Goal: Check status: Check status

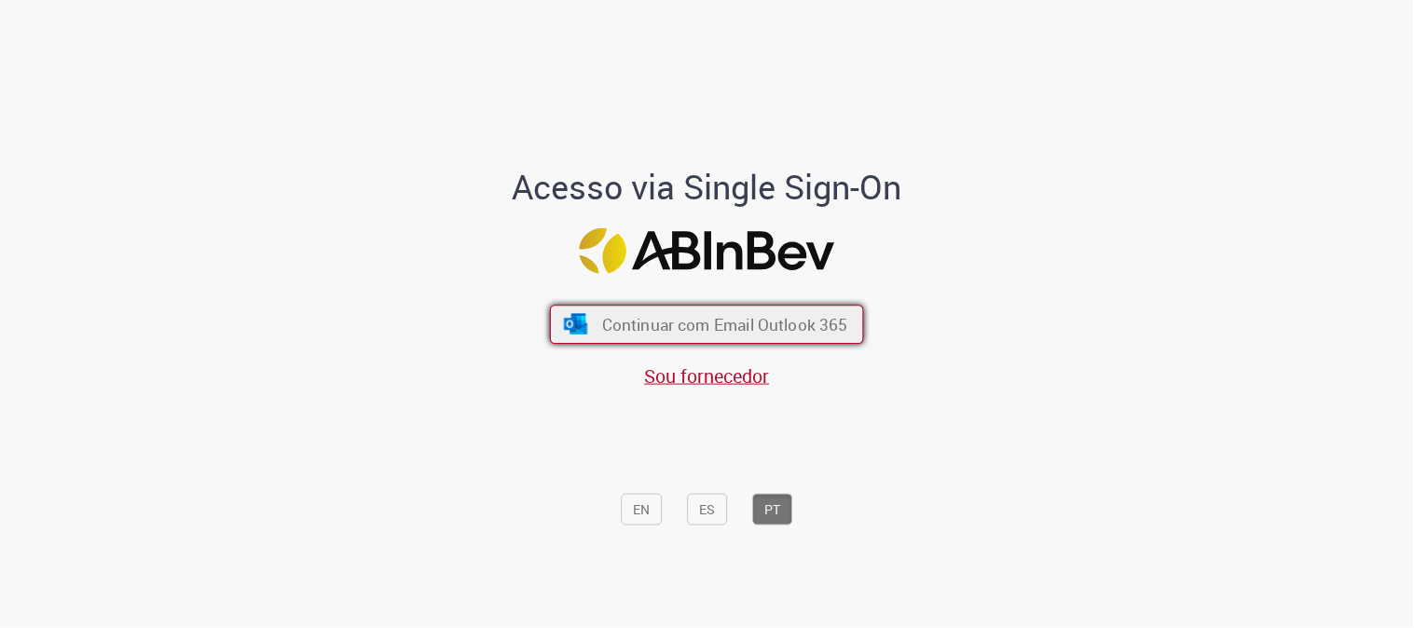
click at [637, 323] on span "Continuar com Email Outlook 365" at bounding box center [725, 324] width 246 height 21
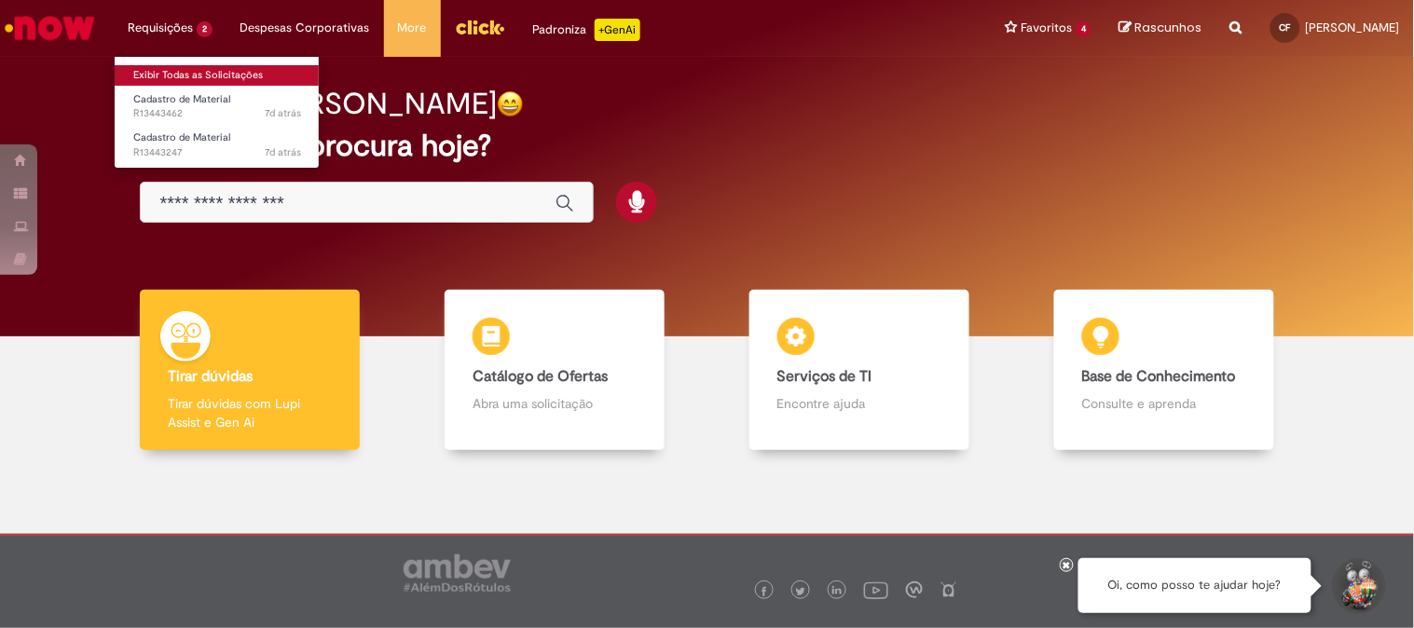
click at [188, 80] on link "Exibir Todas as Solicitações" at bounding box center [217, 75] width 205 height 21
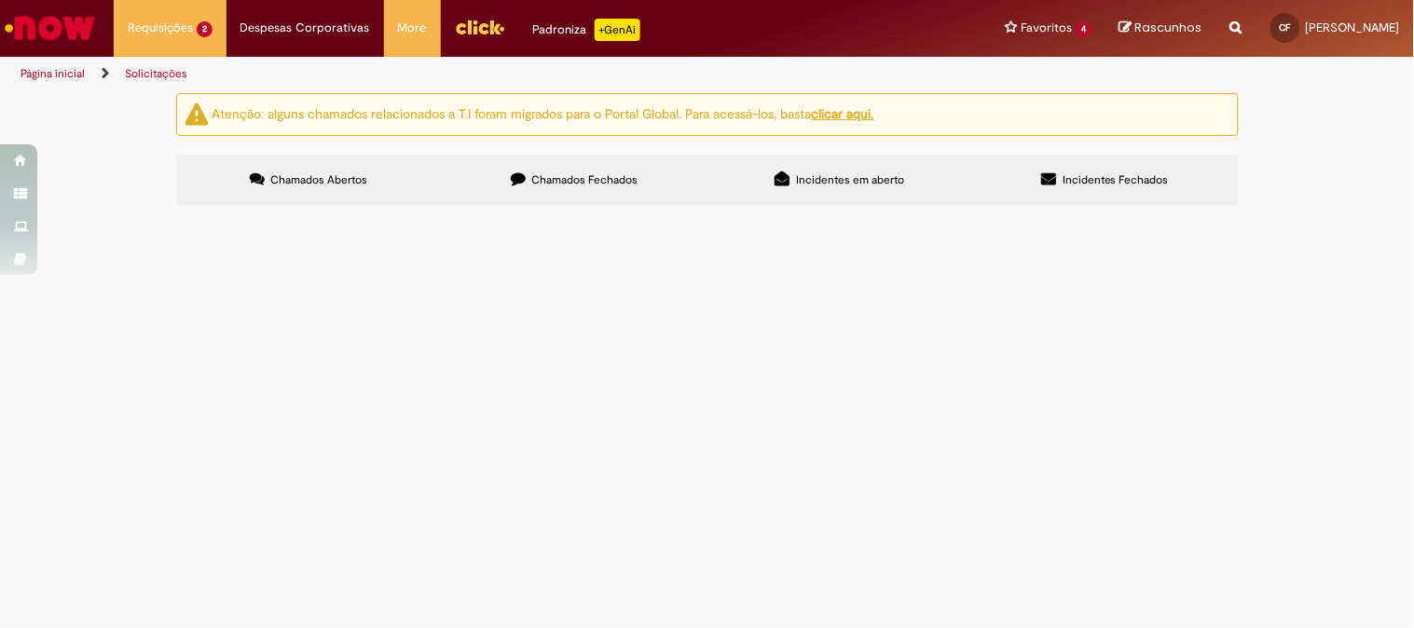
click at [0, 0] on span "R13443462" at bounding box center [0, 0] width 0 height 0
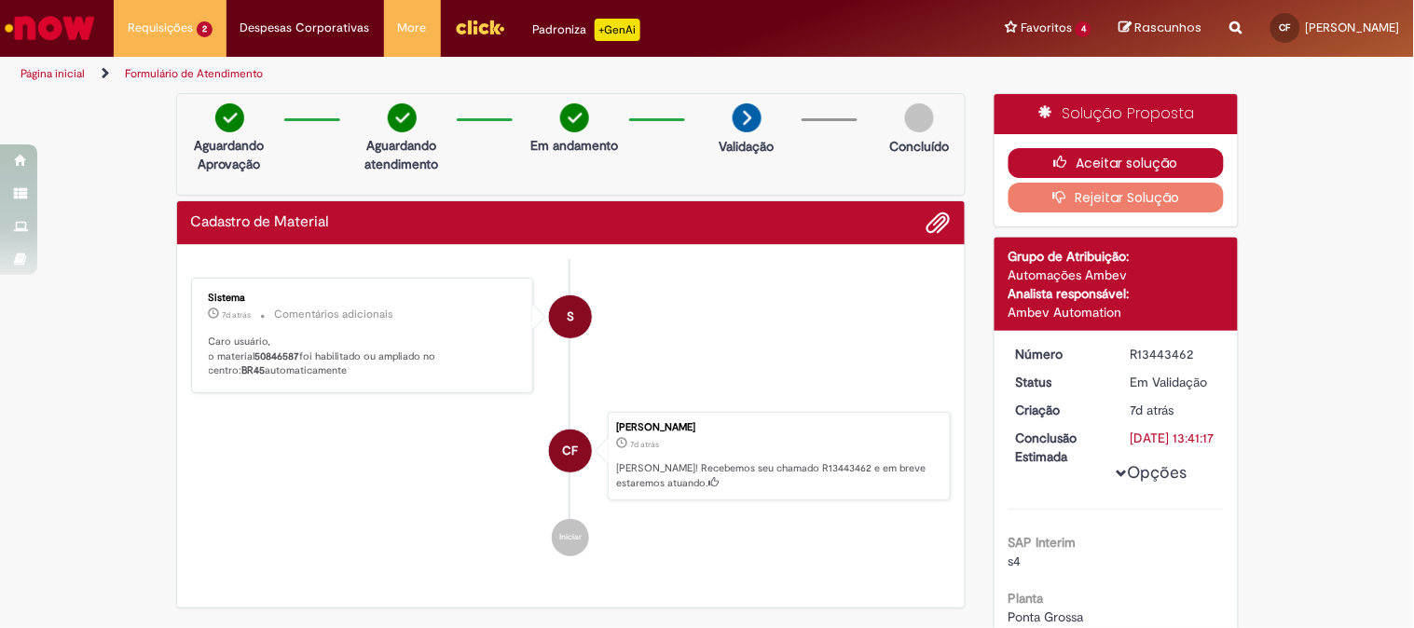
click at [1094, 158] on button "Aceitar solução" at bounding box center [1116, 163] width 215 height 30
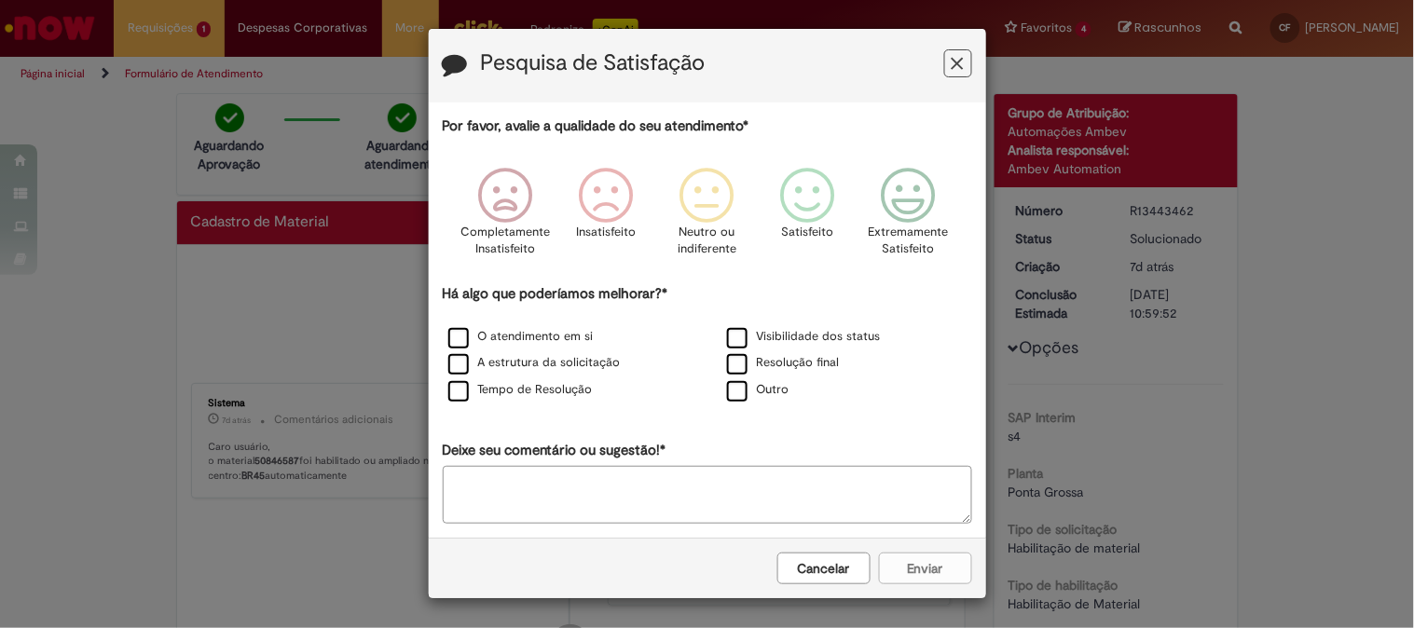
click at [953, 54] on icon "Feedback" at bounding box center [958, 64] width 12 height 20
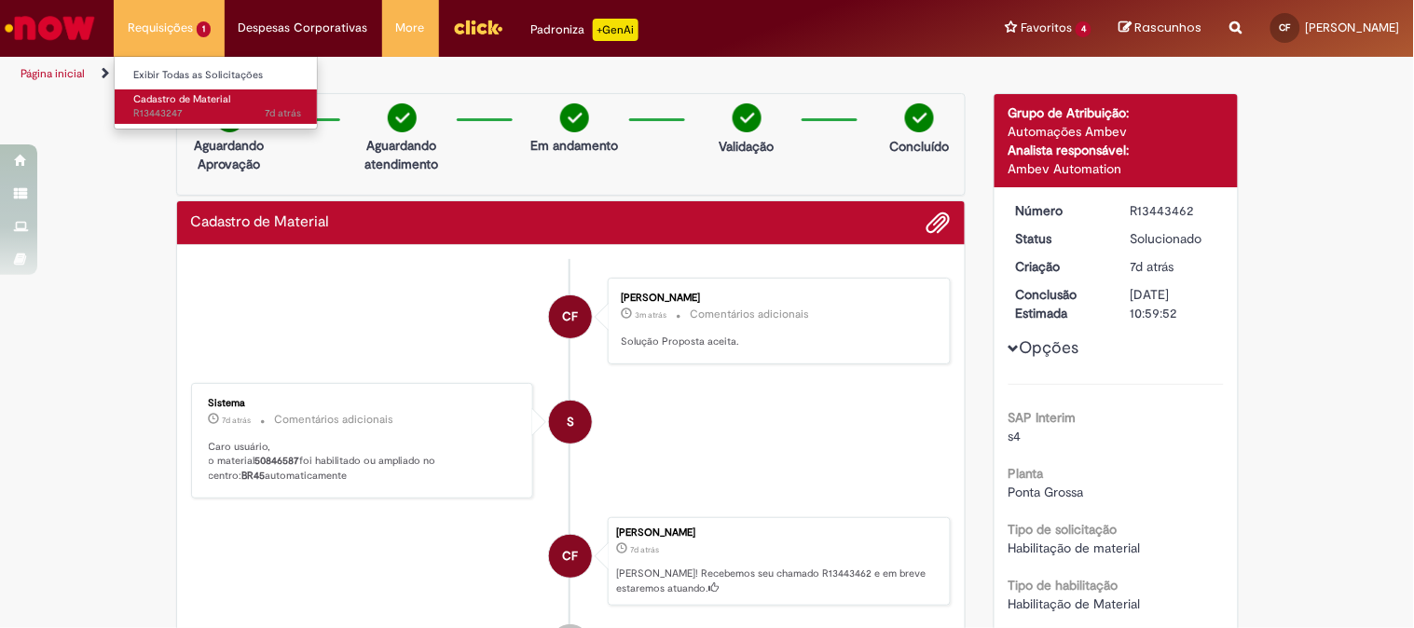
click at [174, 109] on span "7d atrás 7 dias atrás R13443247" at bounding box center [217, 113] width 168 height 15
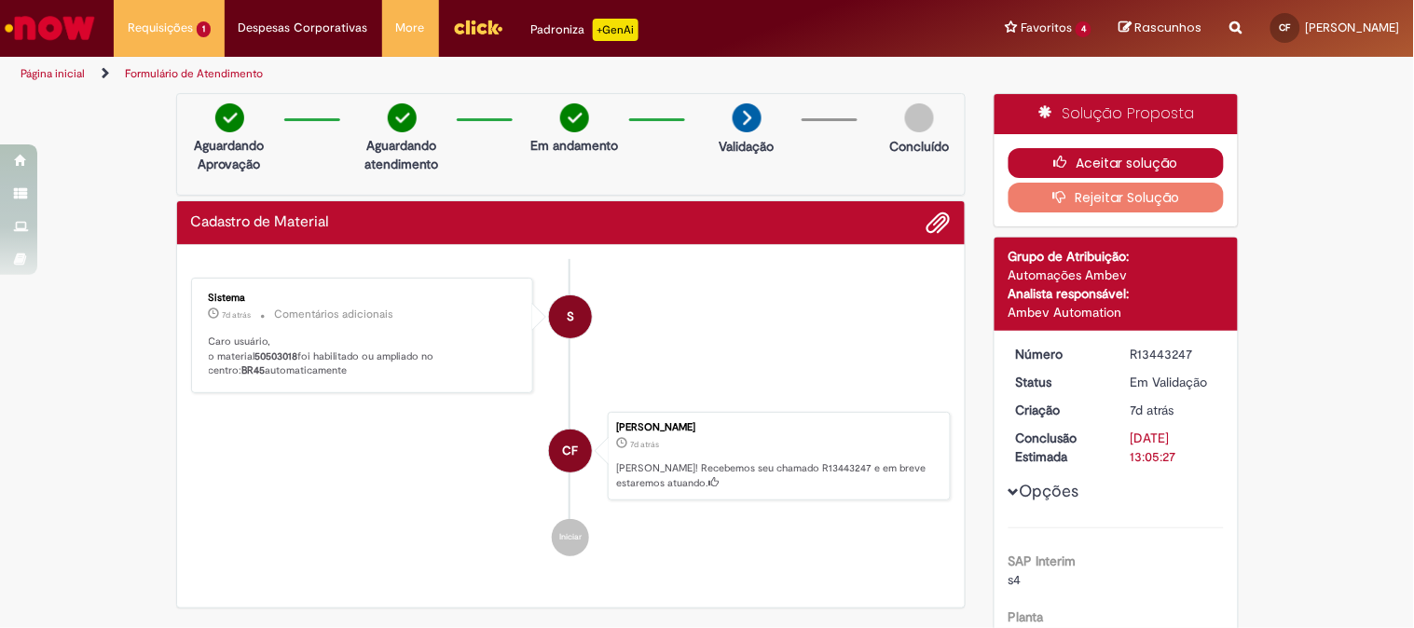
click at [1081, 160] on button "Aceitar solução" at bounding box center [1116, 163] width 215 height 30
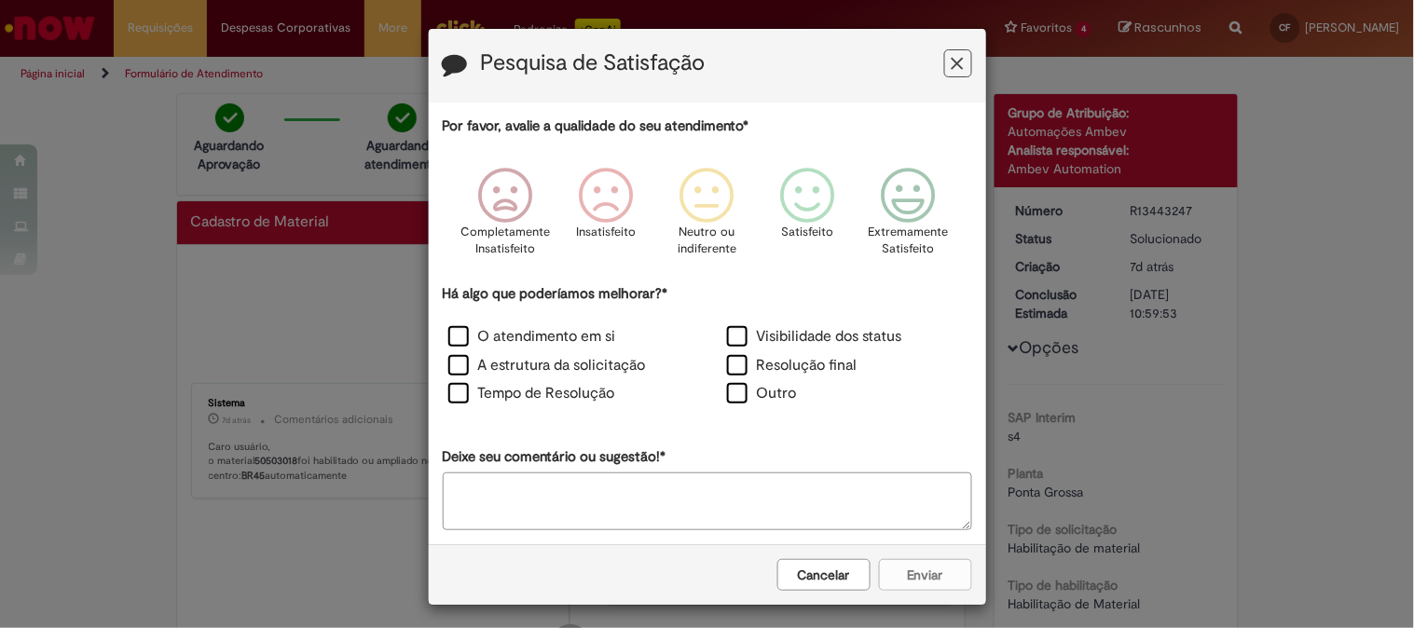
click at [952, 65] on icon "Feedback" at bounding box center [958, 64] width 12 height 20
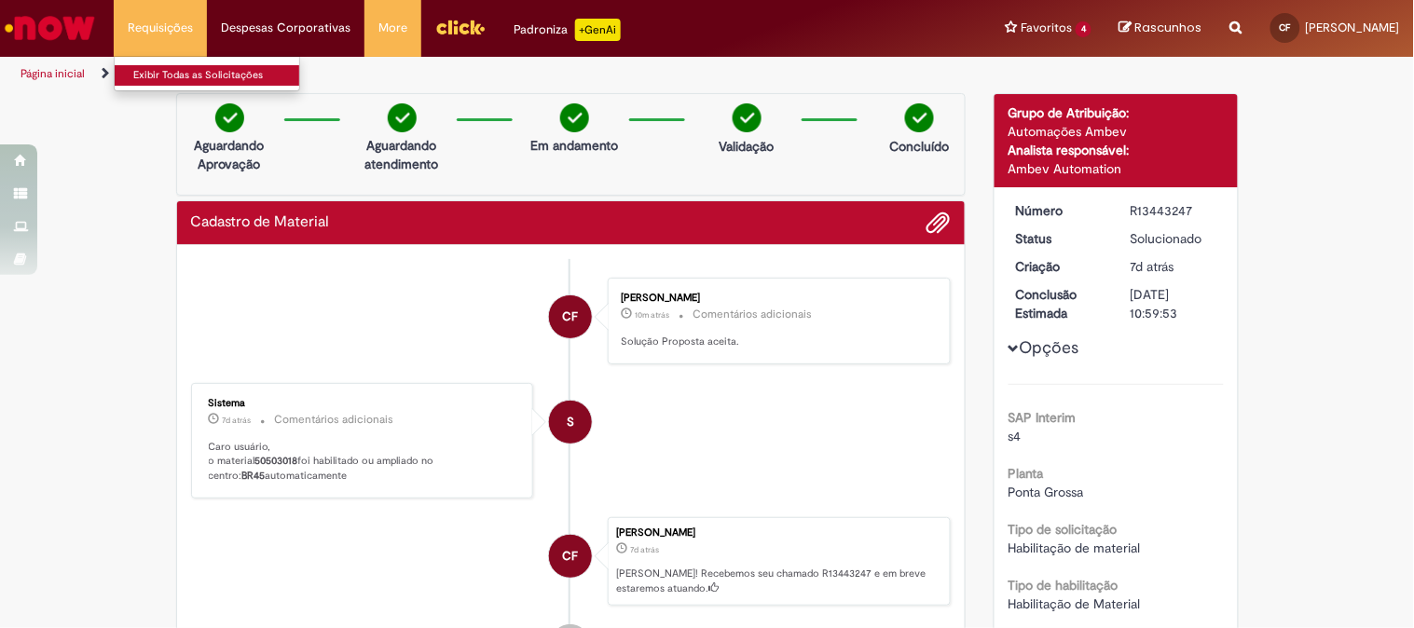
click at [177, 66] on link "Exibir Todas as Solicitações" at bounding box center [217, 75] width 205 height 21
